Goal: Navigation & Orientation: Find specific page/section

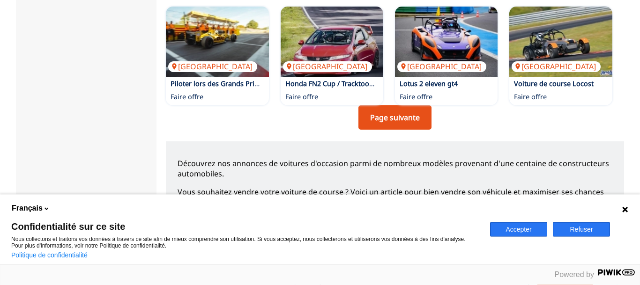
scroll to position [780, 0]
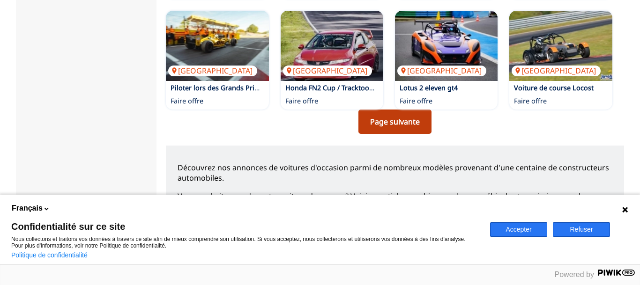
click at [390, 110] on link "Page suivante" at bounding box center [394, 122] width 73 height 24
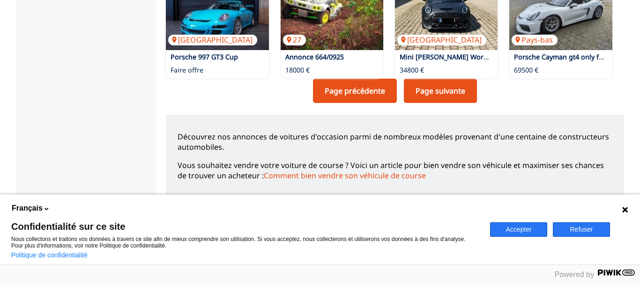
scroll to position [812, 0]
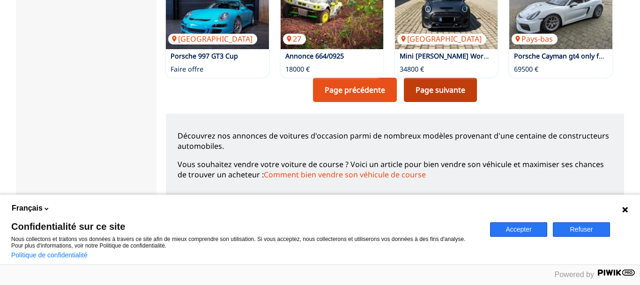
click at [449, 78] on link "Page suivante" at bounding box center [440, 90] width 73 height 24
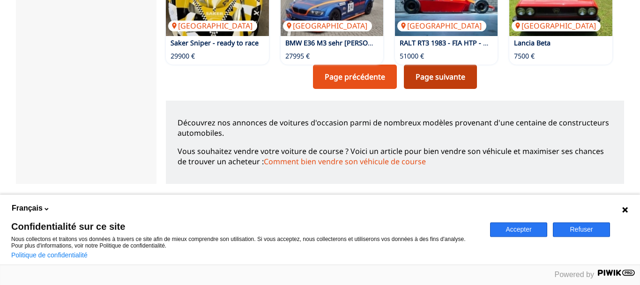
scroll to position [860, 0]
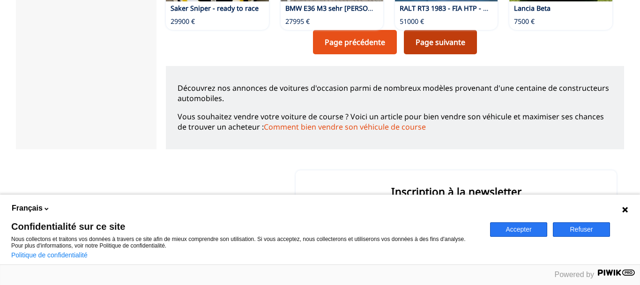
click at [450, 30] on link "Page suivante" at bounding box center [440, 42] width 73 height 24
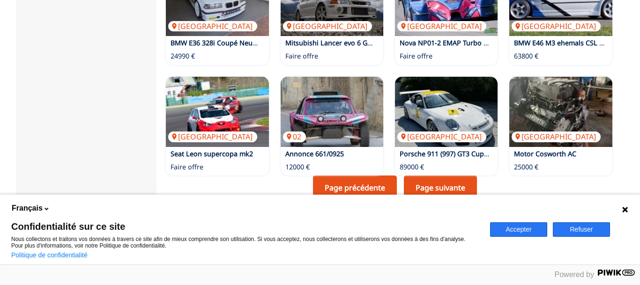
scroll to position [717, 0]
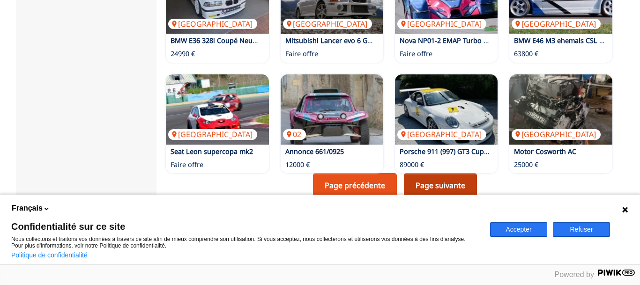
click at [438, 173] on link "Page suivante" at bounding box center [440, 185] width 73 height 24
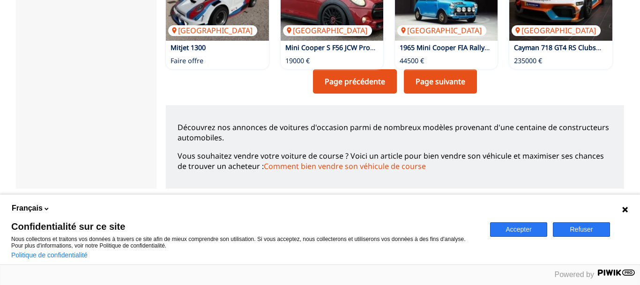
scroll to position [812, 0]
